Goal: Information Seeking & Learning: Learn about a topic

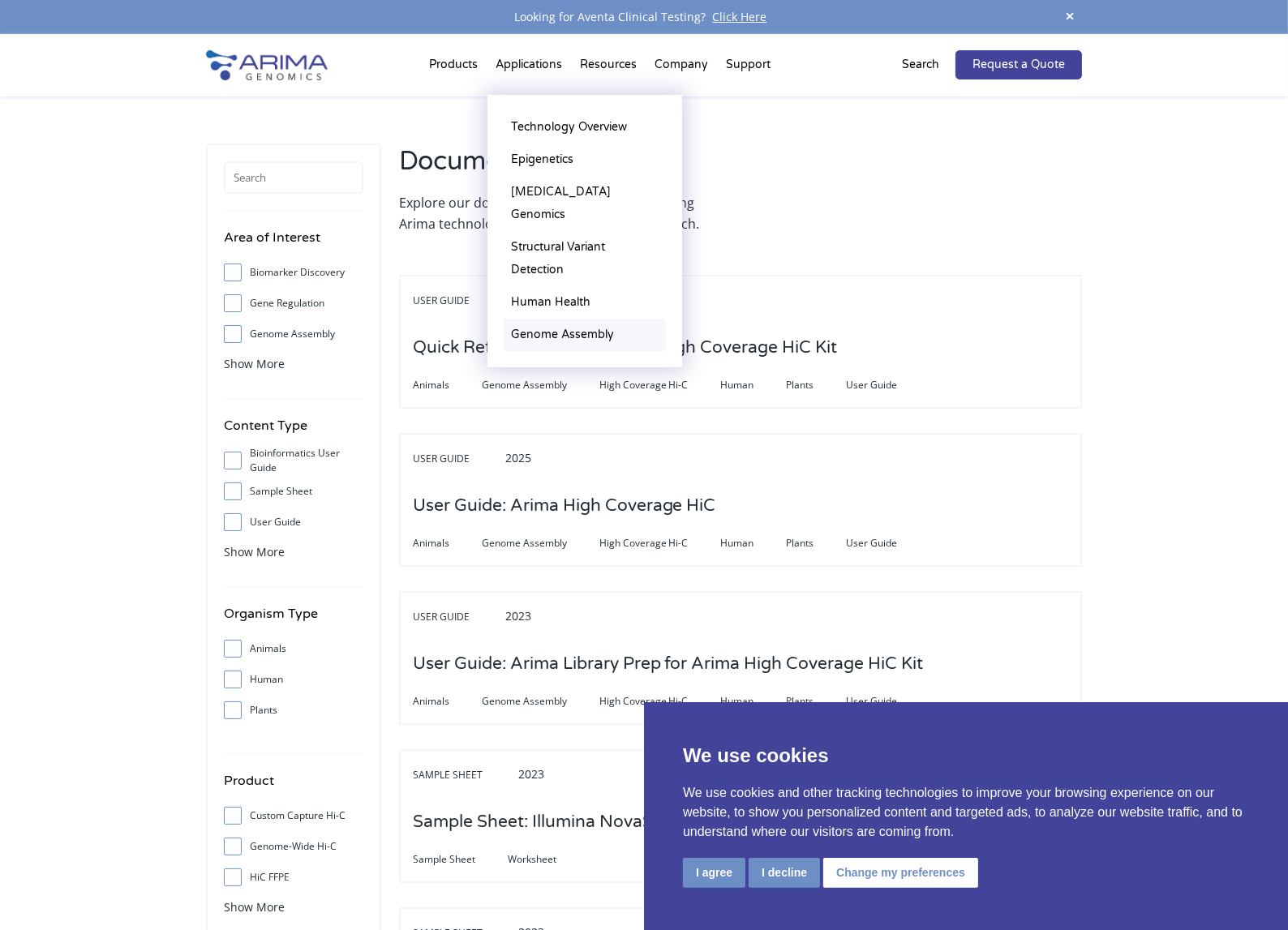
click at [589, 319] on link "Genome Assembly" at bounding box center [584, 335] width 162 height 33
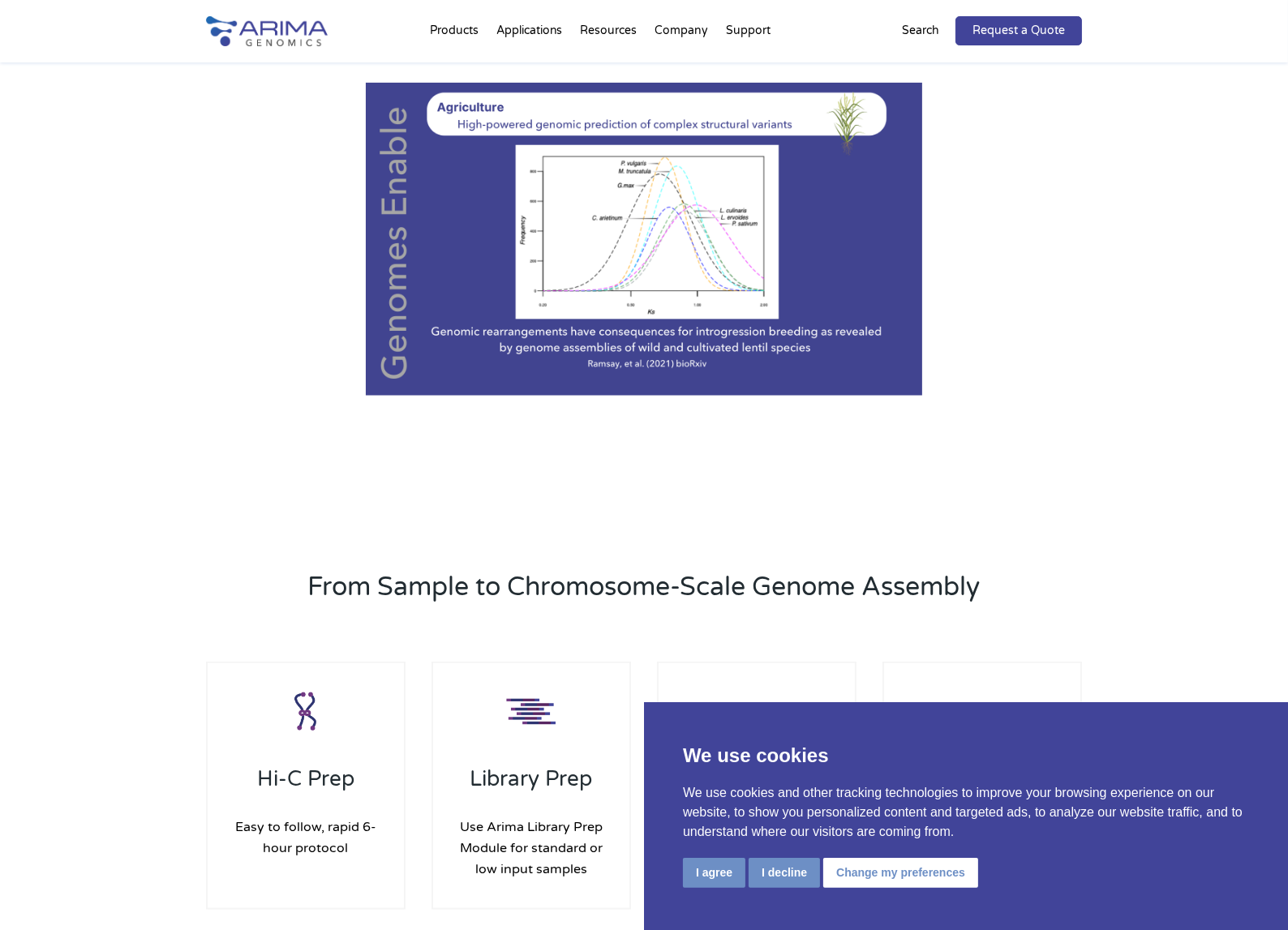
scroll to position [1775, 0]
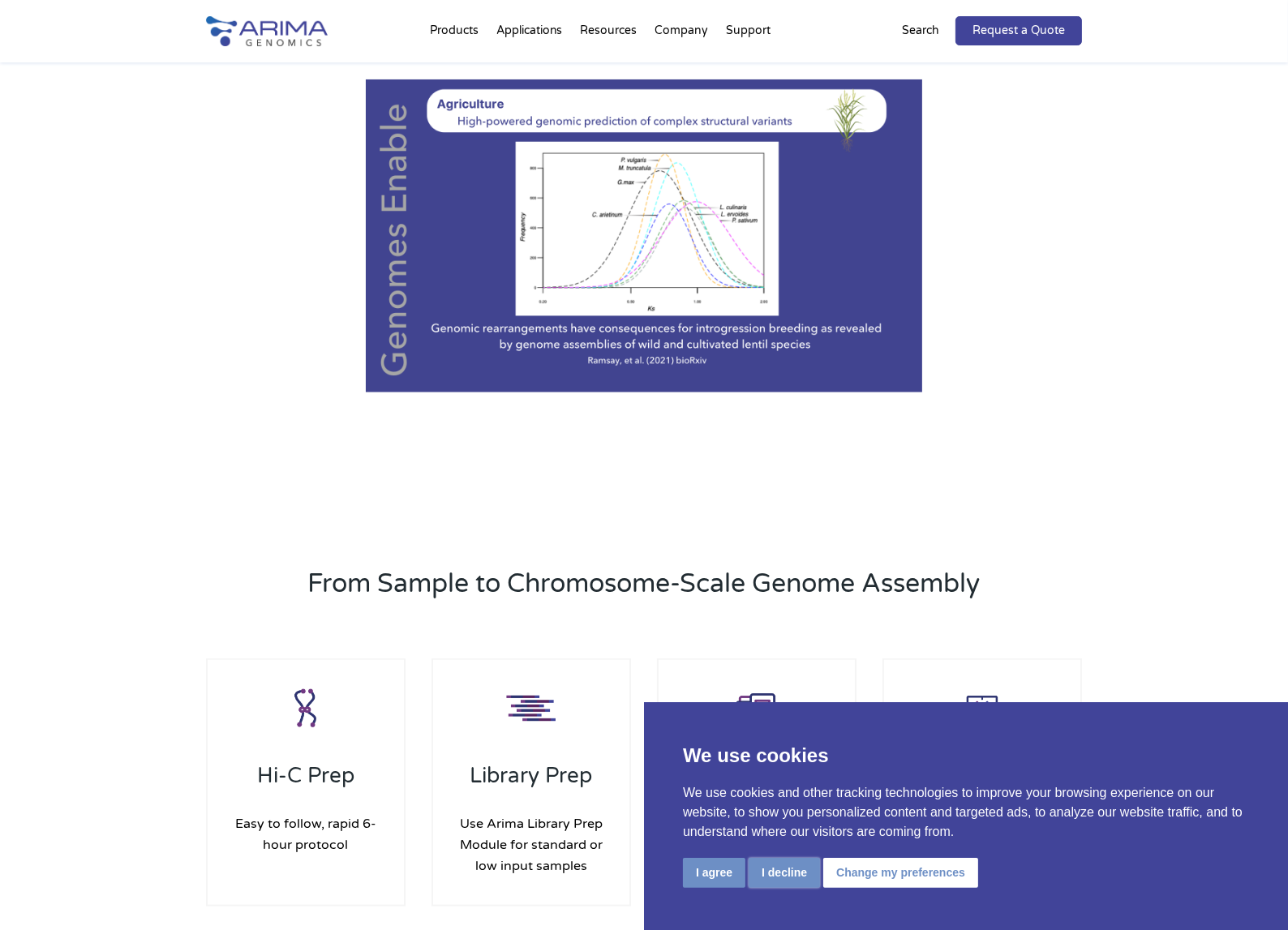
click at [780, 882] on button "I decline" at bounding box center [784, 872] width 71 height 30
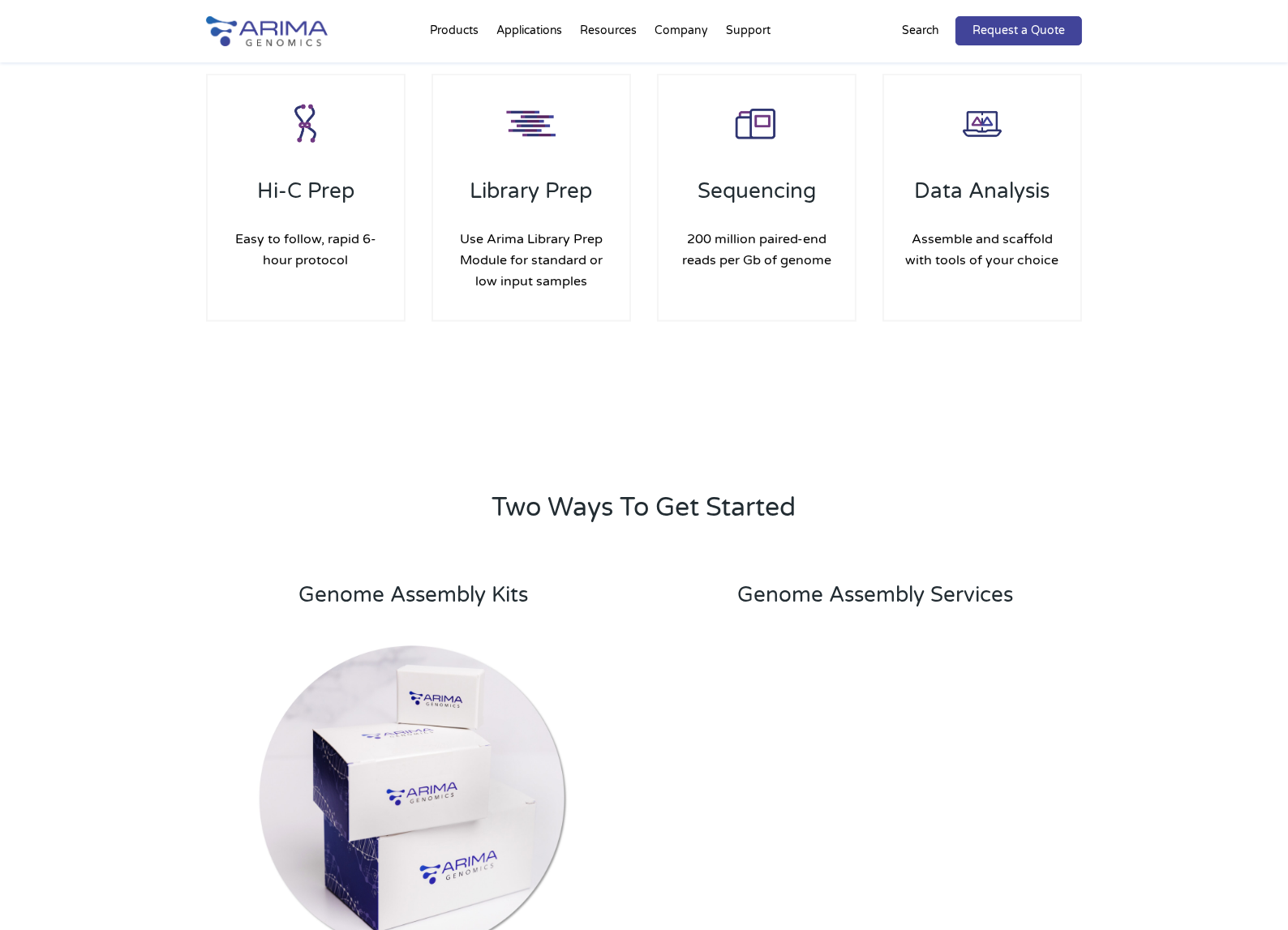
scroll to position [2365, 0]
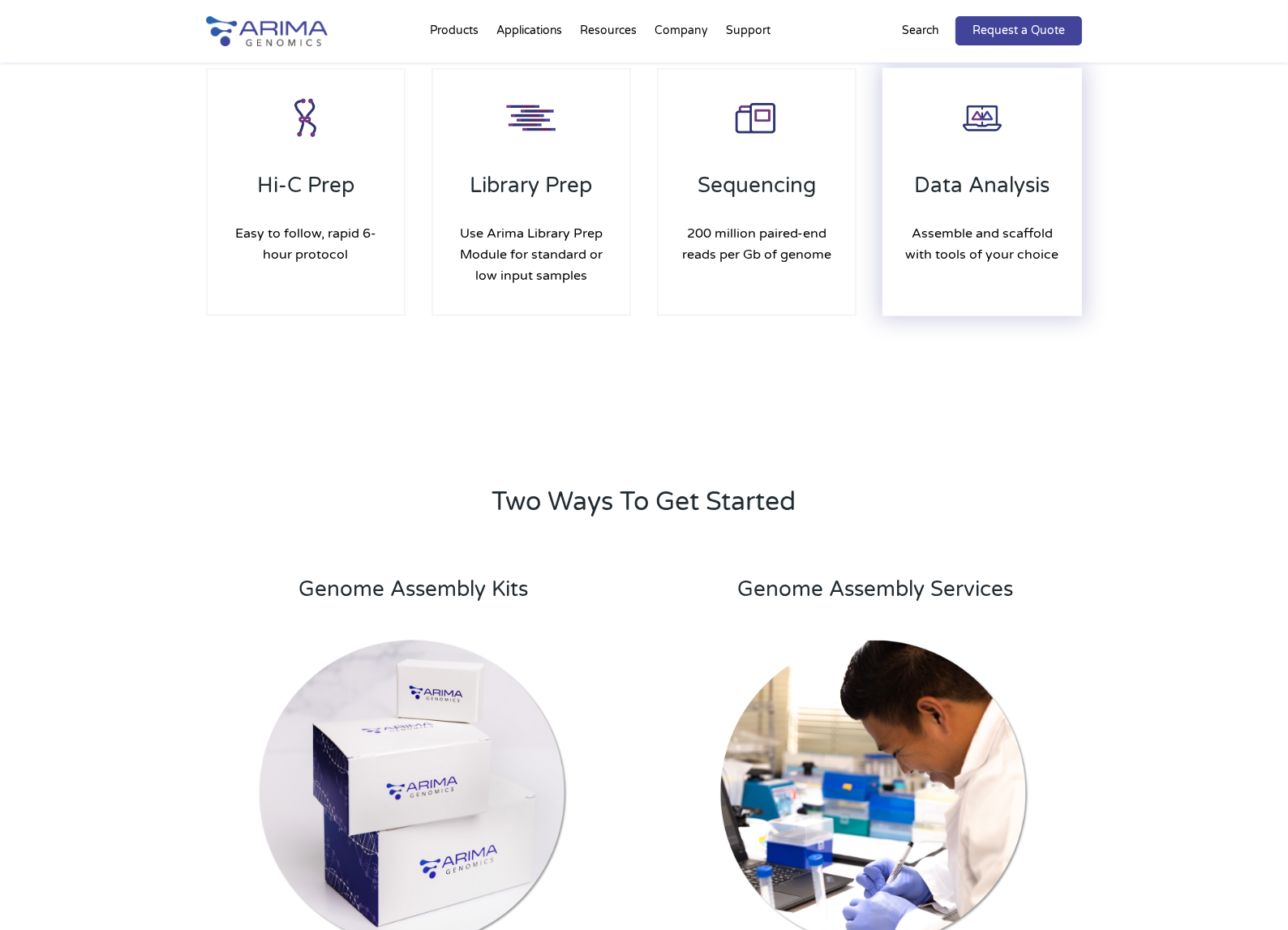
click at [990, 185] on h3 "Data Analysis" at bounding box center [982, 191] width 164 height 38
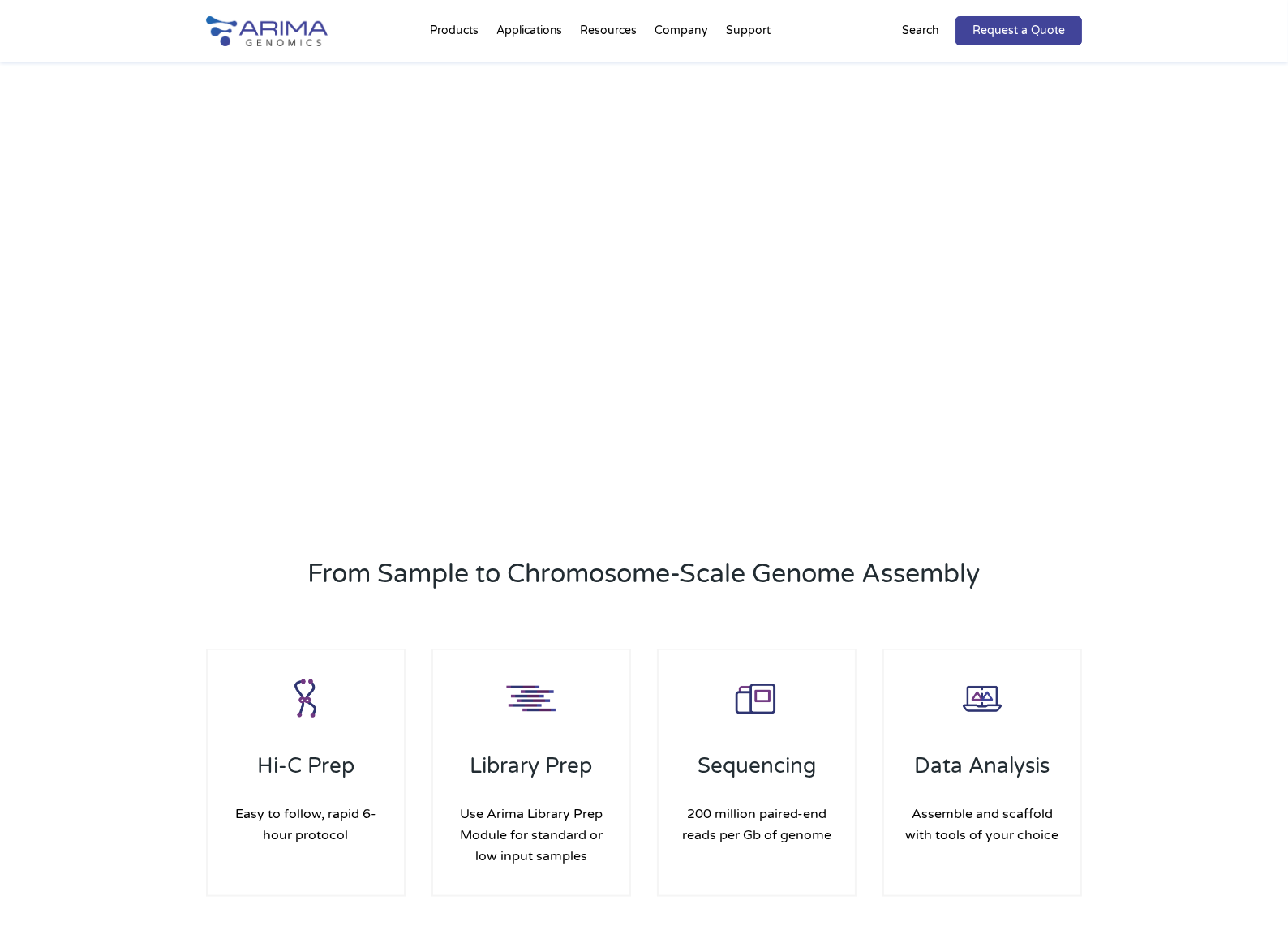
scroll to position [1784, 0]
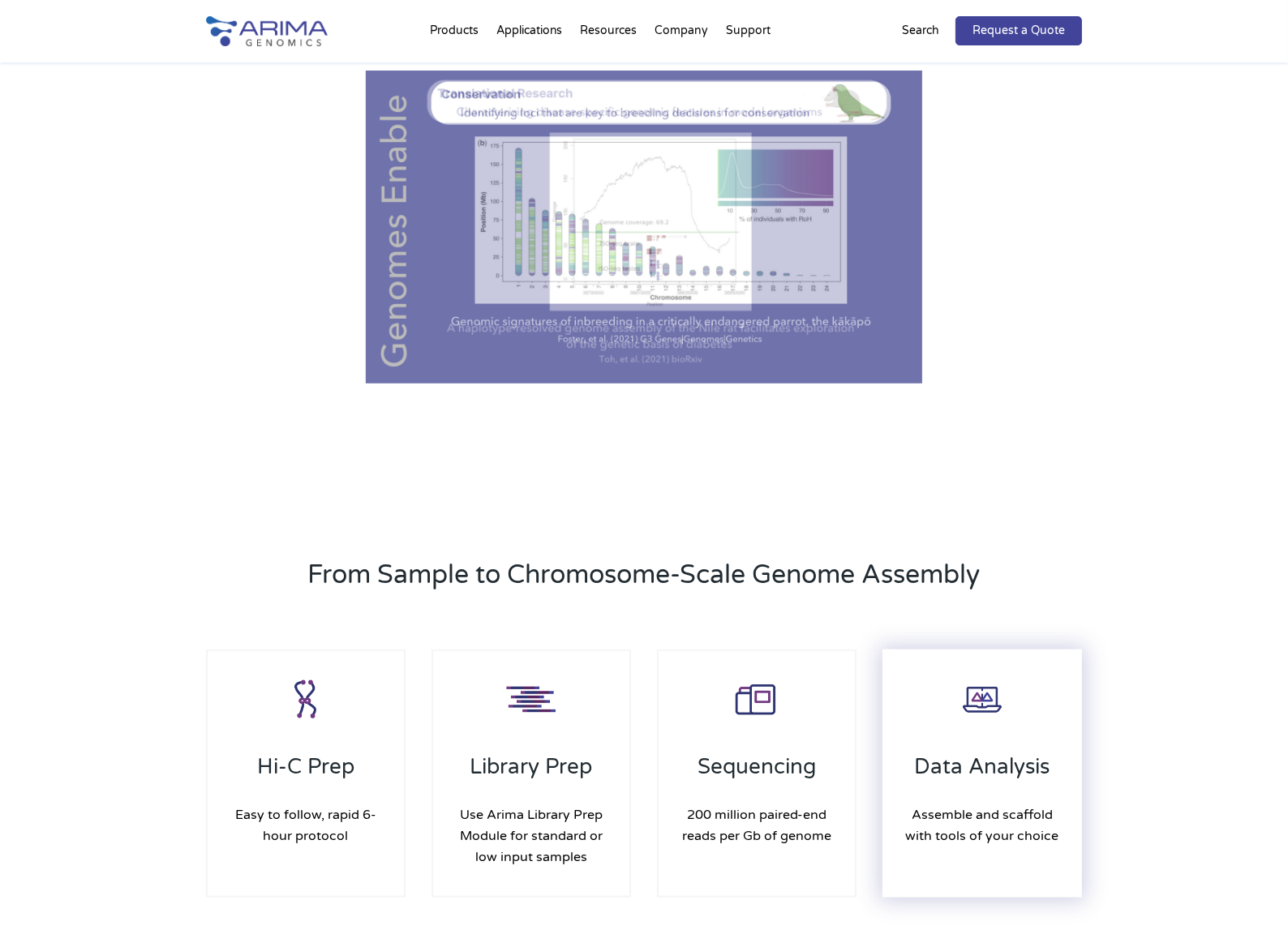
click at [976, 732] on div "Data Analysis Assemble and scaffold with tools of your choice" at bounding box center [982, 772] width 200 height 248
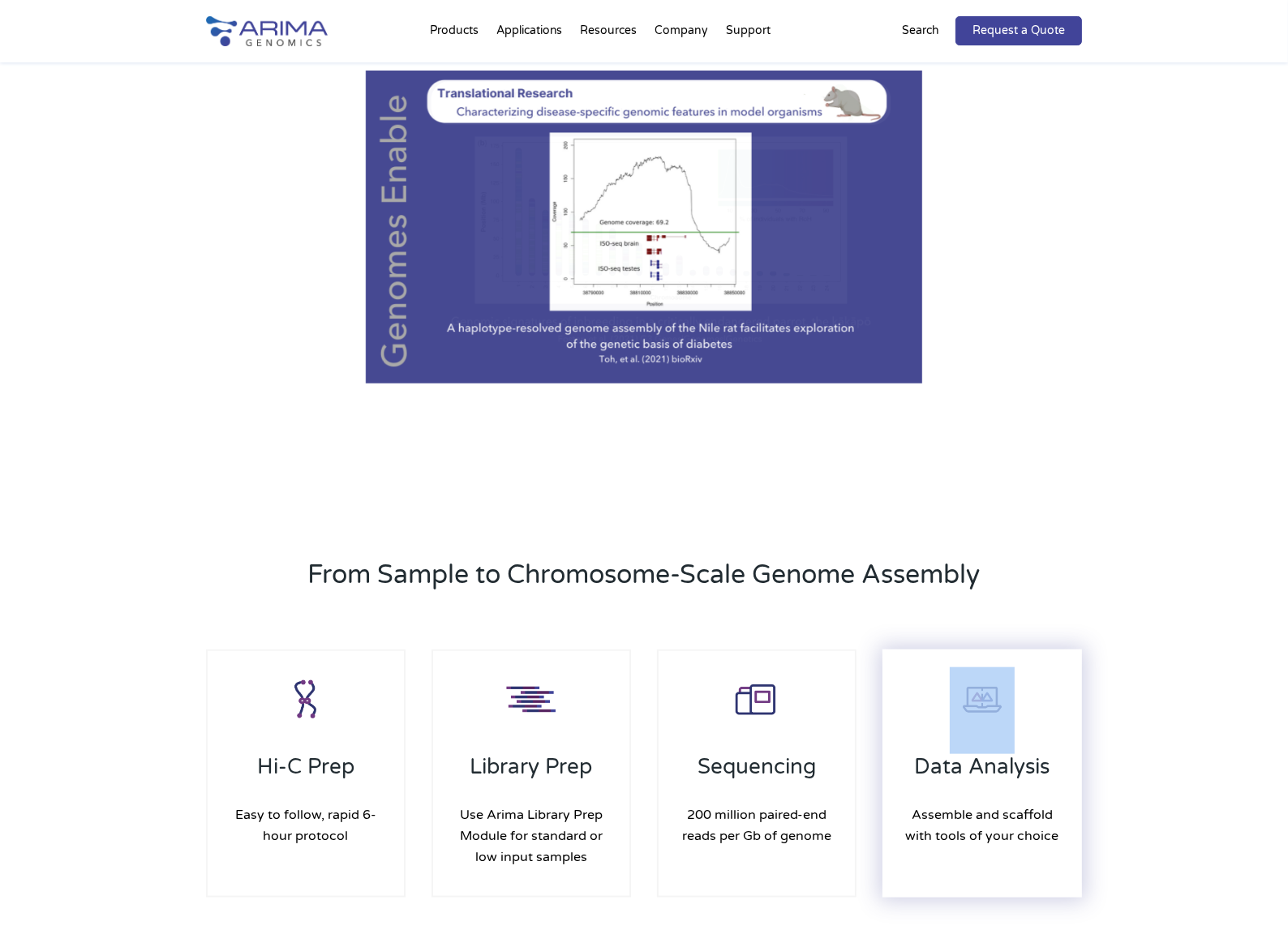
click at [976, 732] on div "Data Analysis Assemble and scaffold with tools of your choice" at bounding box center [982, 772] width 200 height 248
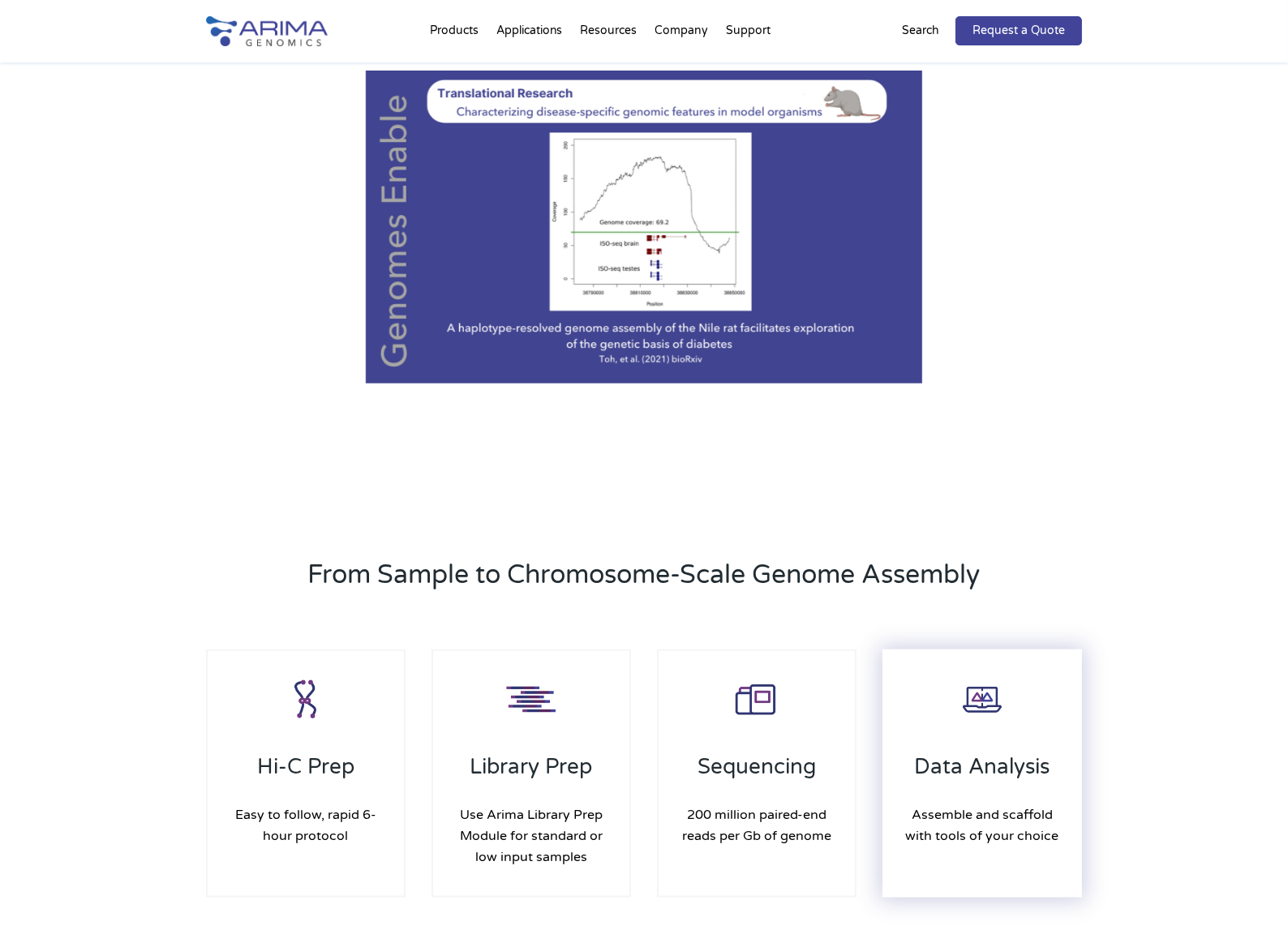
click at [1003, 793] on h4 "Assemble and scaffold with tools of your choice" at bounding box center [982, 825] width 164 height 67
click at [1006, 842] on h4 "Assemble and scaffold with tools of your choice" at bounding box center [982, 825] width 164 height 67
click at [991, 752] on div "Data Analysis Assemble and scaffold with tools of your choice" at bounding box center [982, 772] width 200 height 248
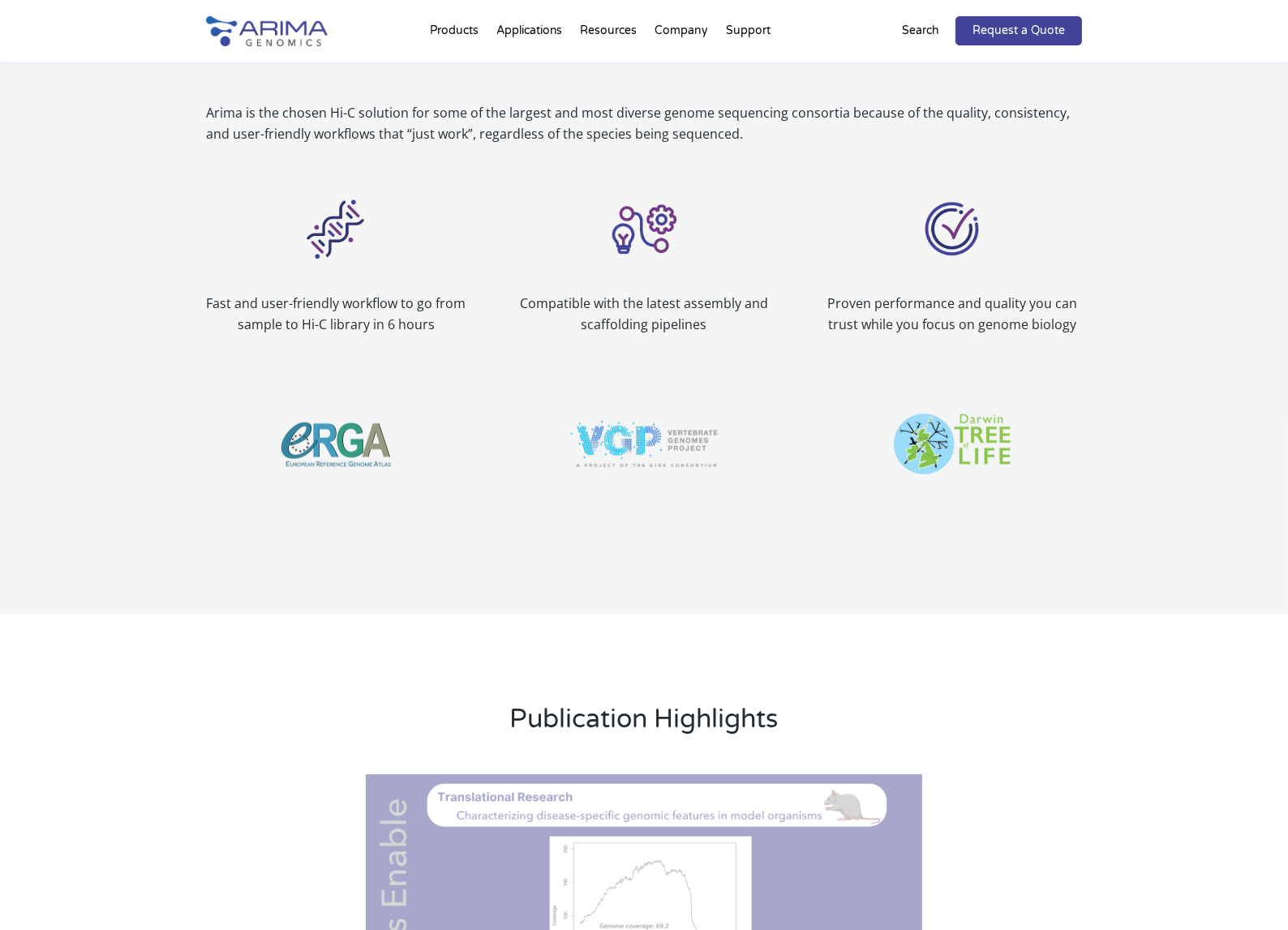
scroll to position [0, 0]
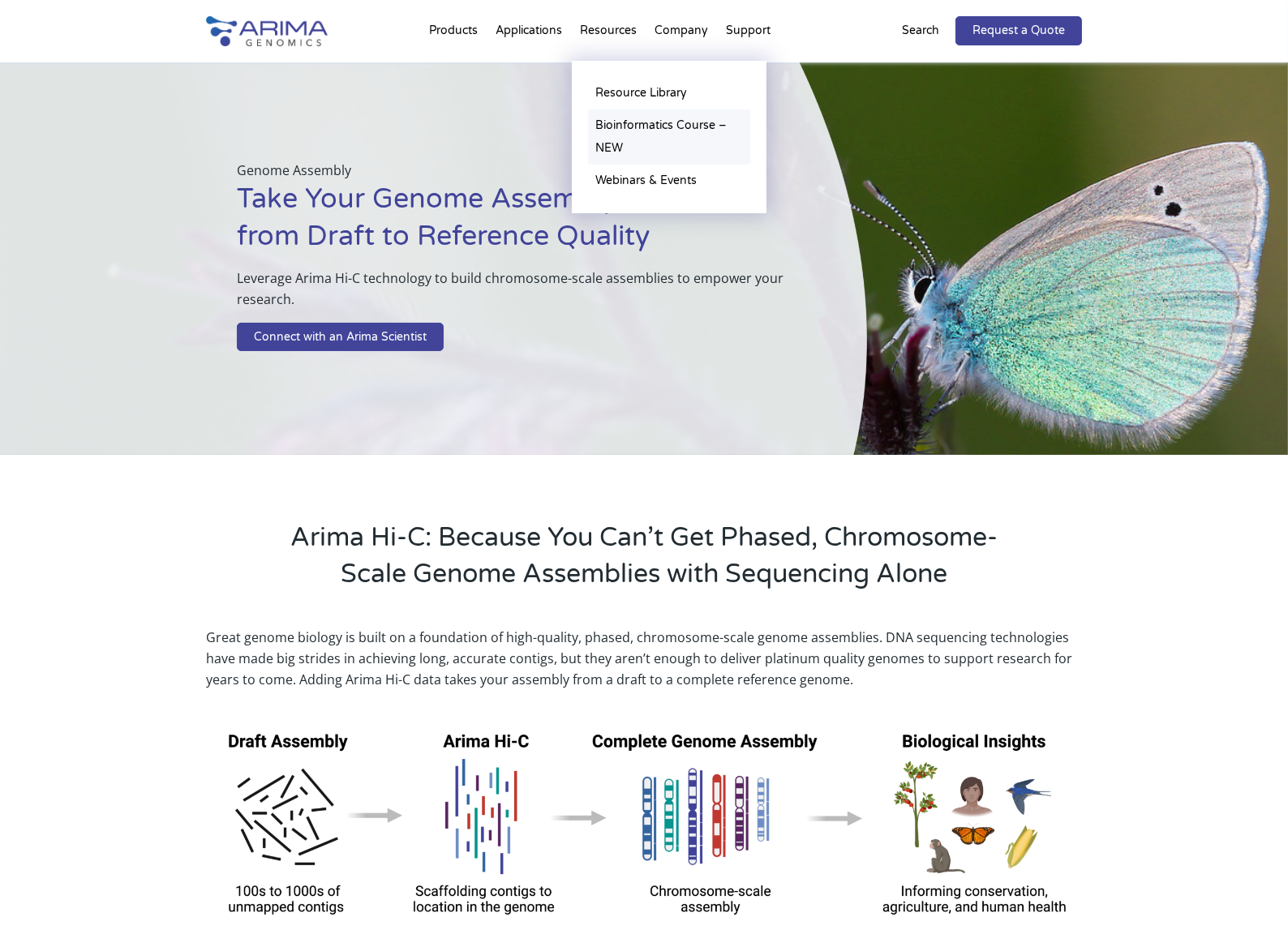
click at [643, 125] on link "Bioinformatics Course – NEW" at bounding box center [669, 137] width 162 height 55
